Goal: Transaction & Acquisition: Download file/media

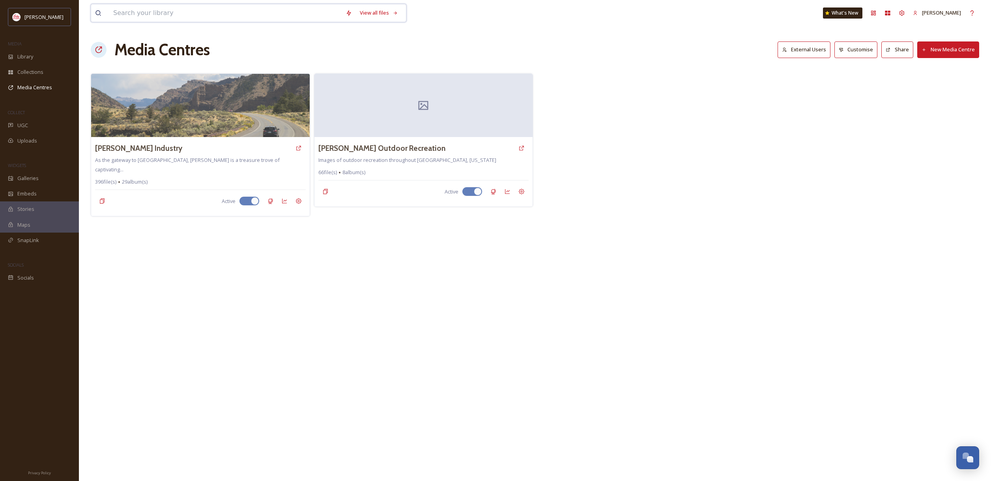
click at [146, 14] on input at bounding box center [225, 12] width 232 height 17
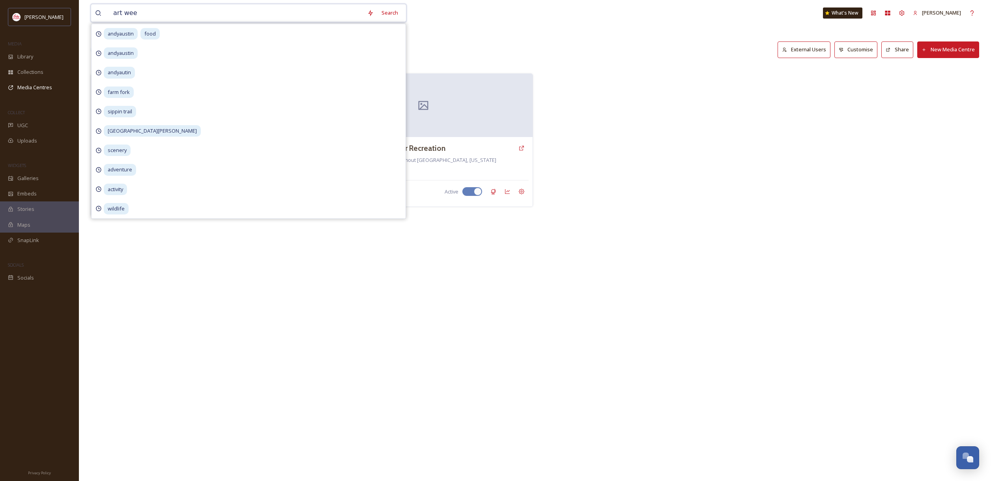
type input "art week"
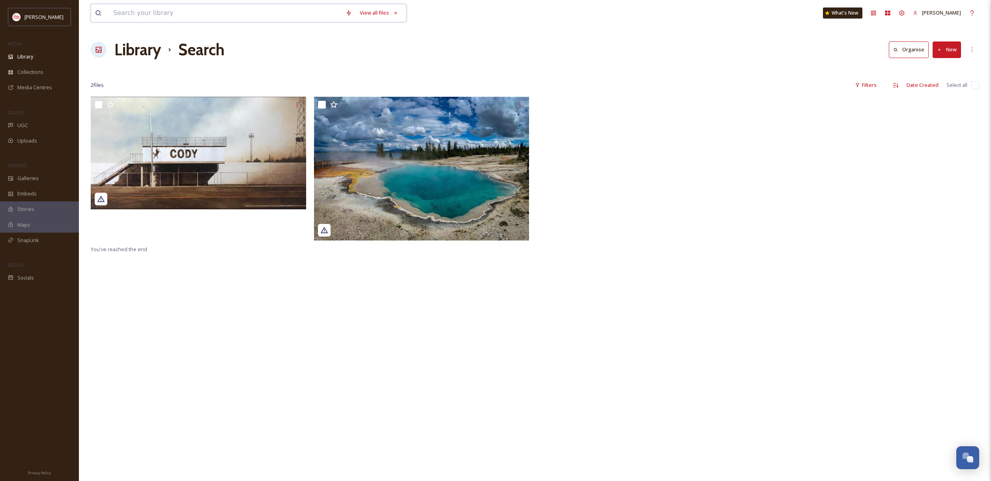
click at [161, 13] on input at bounding box center [225, 12] width 232 height 17
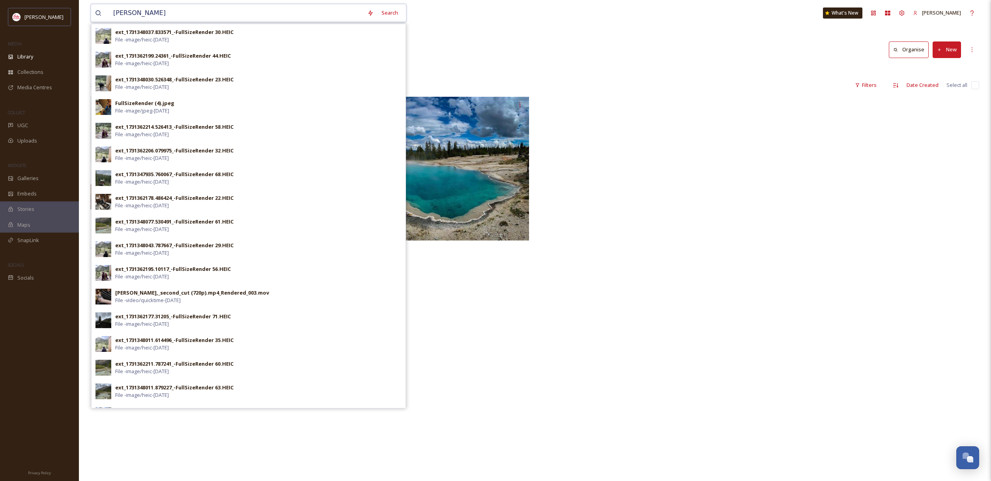
type input "[PERSON_NAME]"
click at [258, 8] on input "[PERSON_NAME]" at bounding box center [236, 12] width 254 height 17
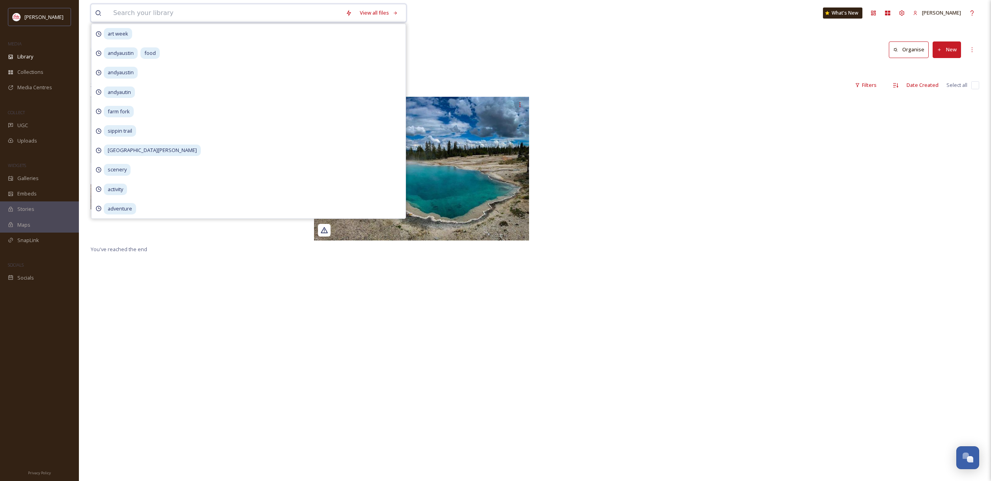
paste input "Rendezvous Royale"
type input "Rendezvous Royale"
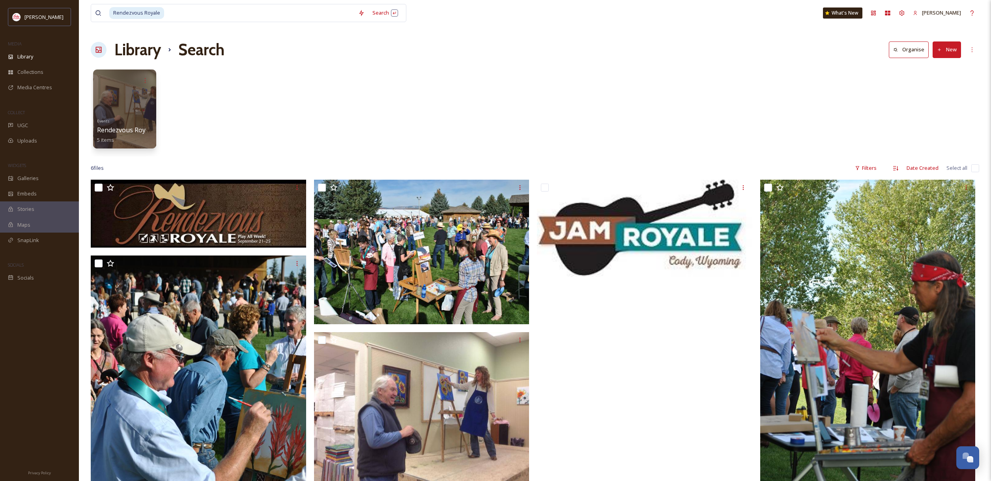
drag, startPoint x: 478, startPoint y: 63, endPoint x: 468, endPoint y: 58, distance: 11.1
click at [475, 61] on div "Rendezvous Royale Search What's [GEOGRAPHIC_DATA][PERSON_NAME] Search Organise …" at bounding box center [535, 330] width 912 height 660
click at [130, 92] on div at bounding box center [124, 109] width 64 height 80
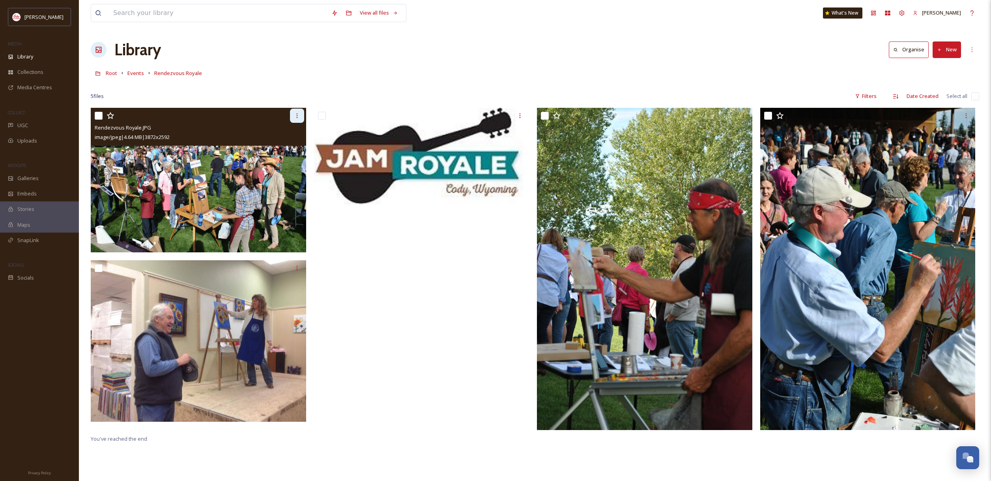
click at [295, 113] on icon at bounding box center [297, 115] width 6 height 6
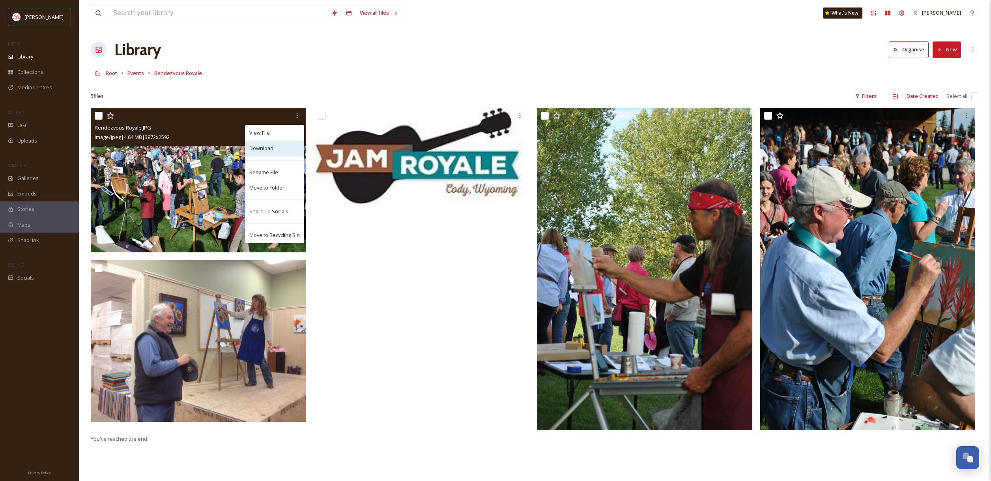
click at [283, 144] on div "Download" at bounding box center [274, 147] width 58 height 15
